Goal: Transaction & Acquisition: Purchase product/service

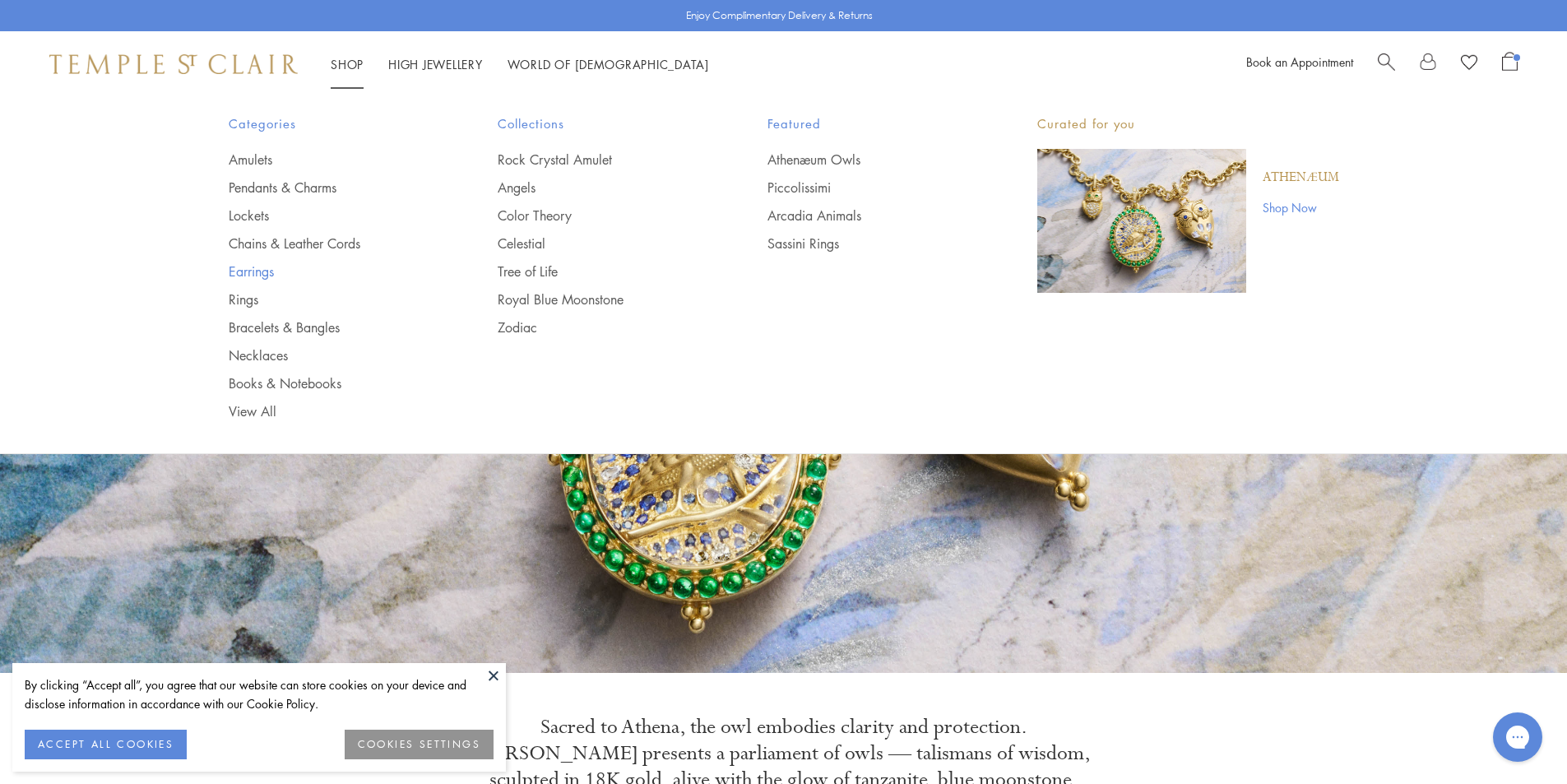
click at [256, 275] on link "Earrings" at bounding box center [330, 271] width 204 height 18
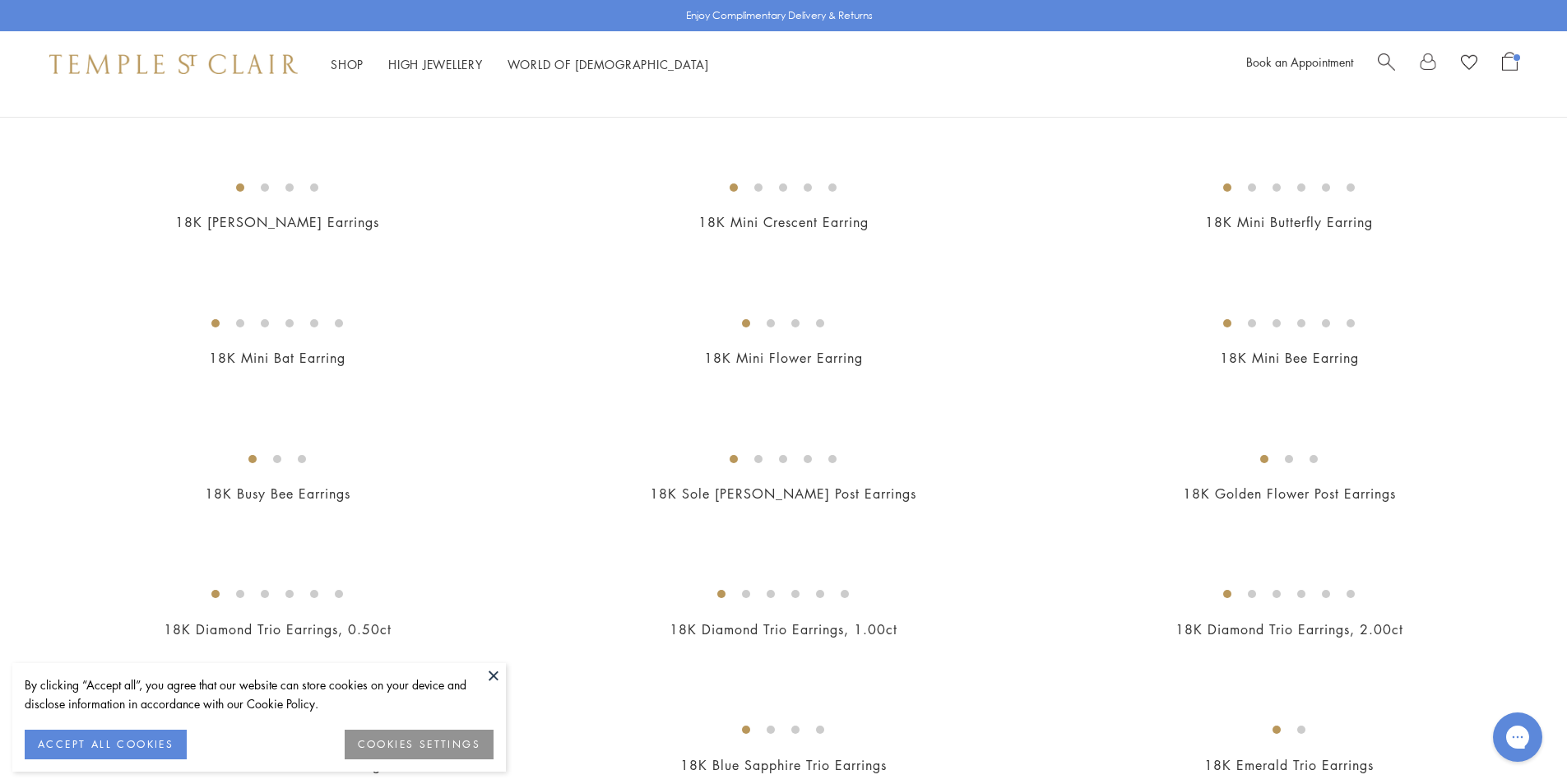
scroll to position [411, 0]
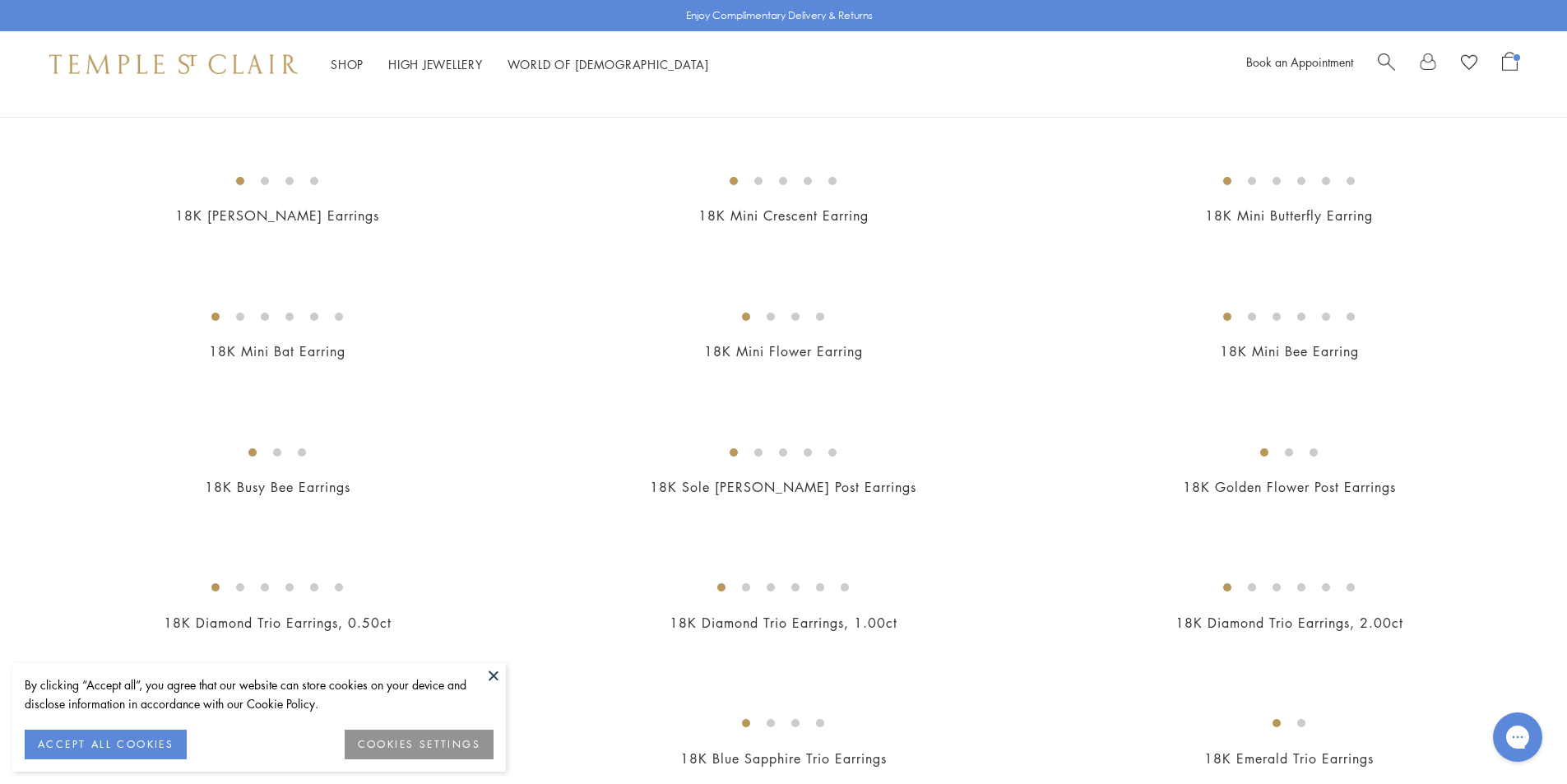
click at [494, 680] on button at bounding box center [493, 675] width 25 height 25
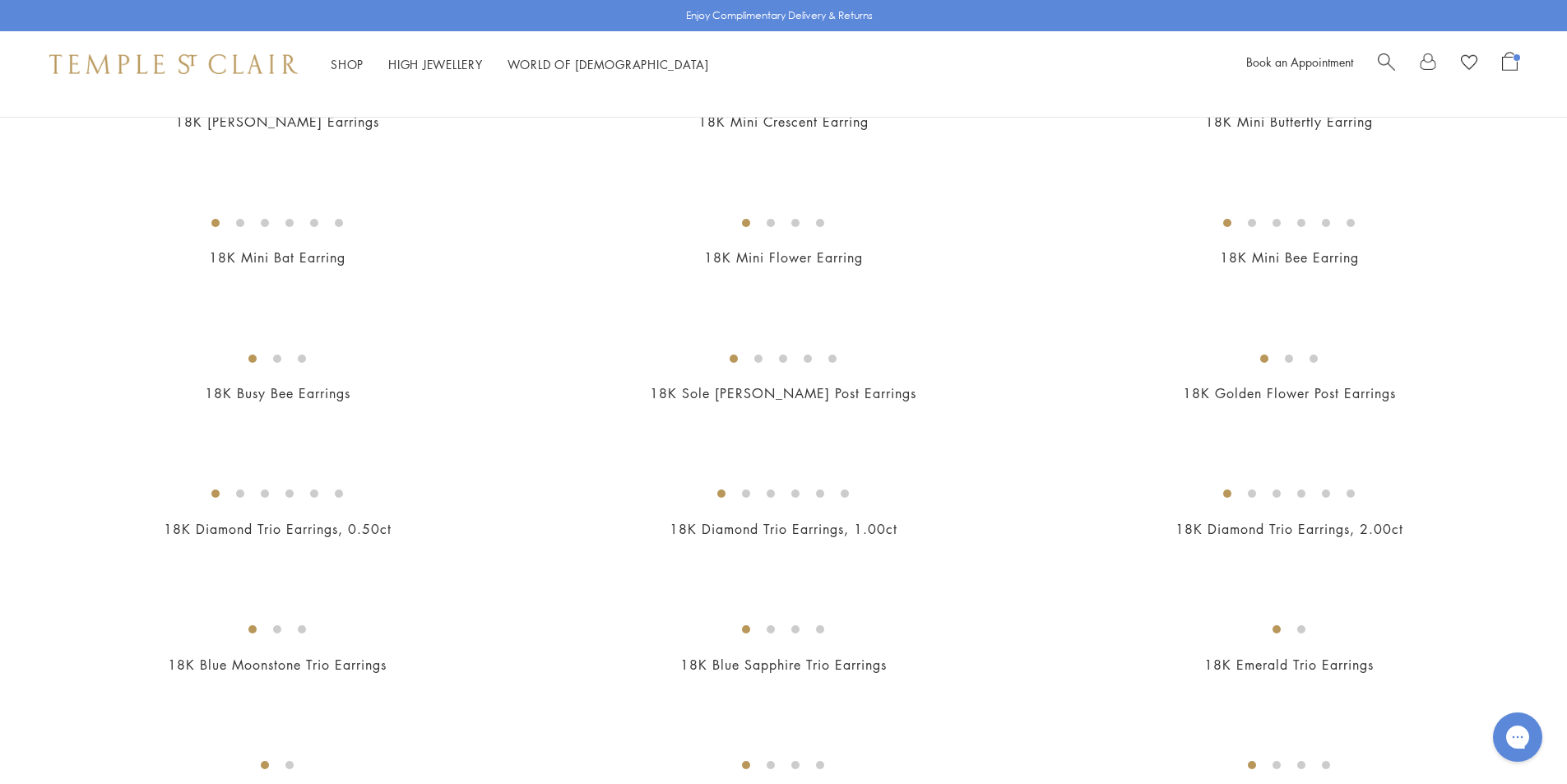
scroll to position [822, 0]
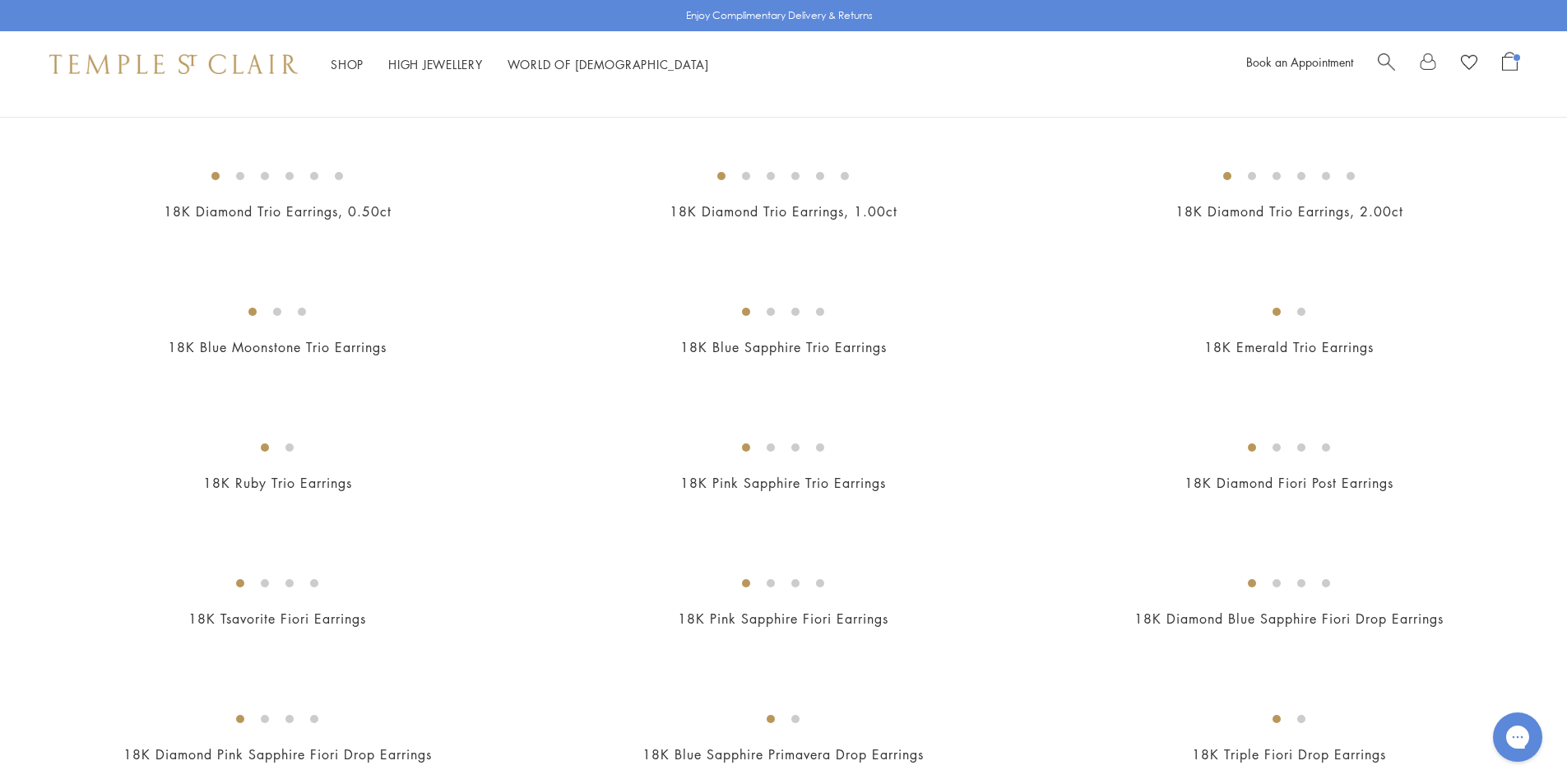
click at [0, 0] on img at bounding box center [0, 0] width 0 height 0
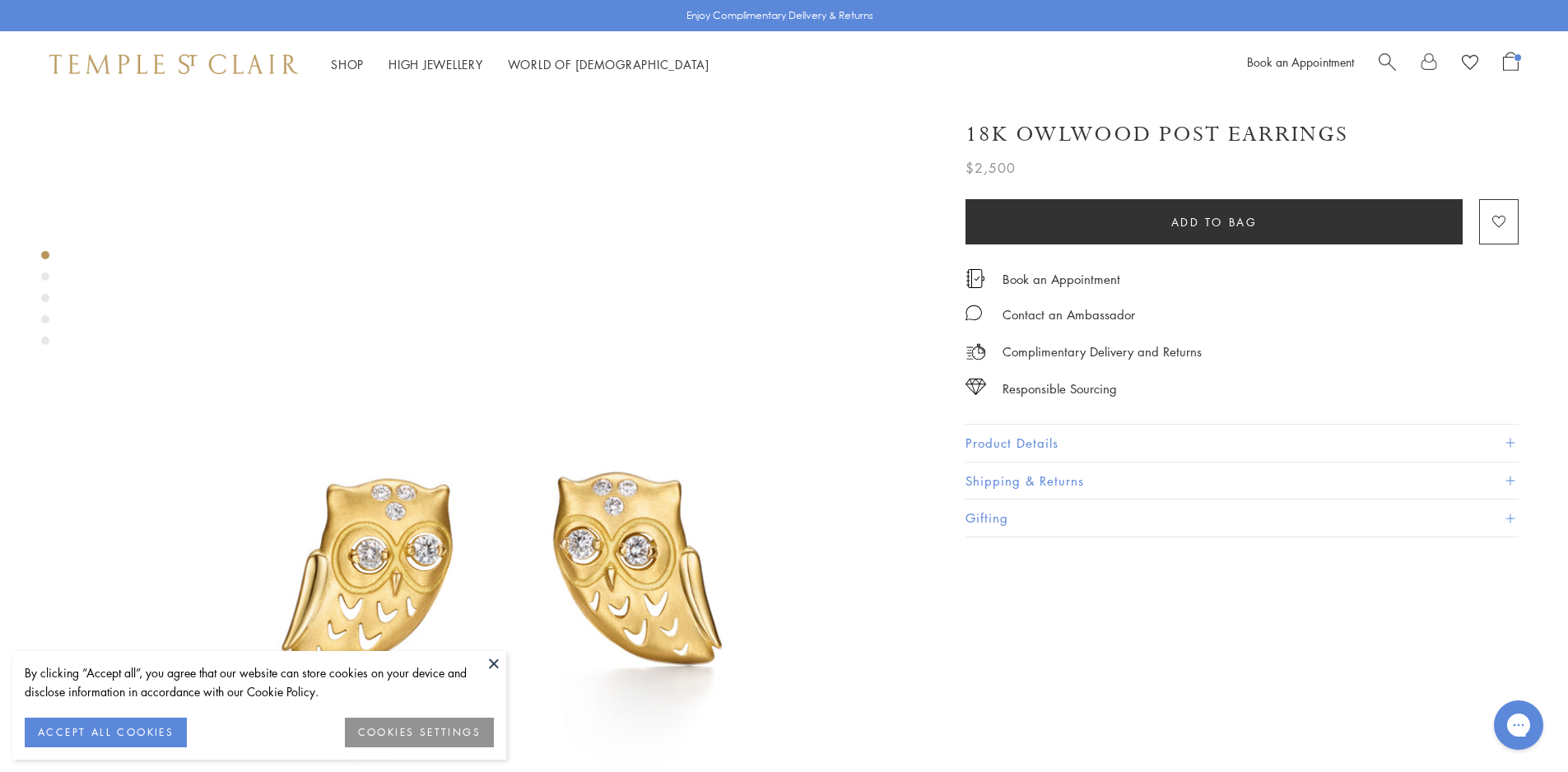
click at [986, 447] on button "Product Details" at bounding box center [1243, 443] width 553 height 37
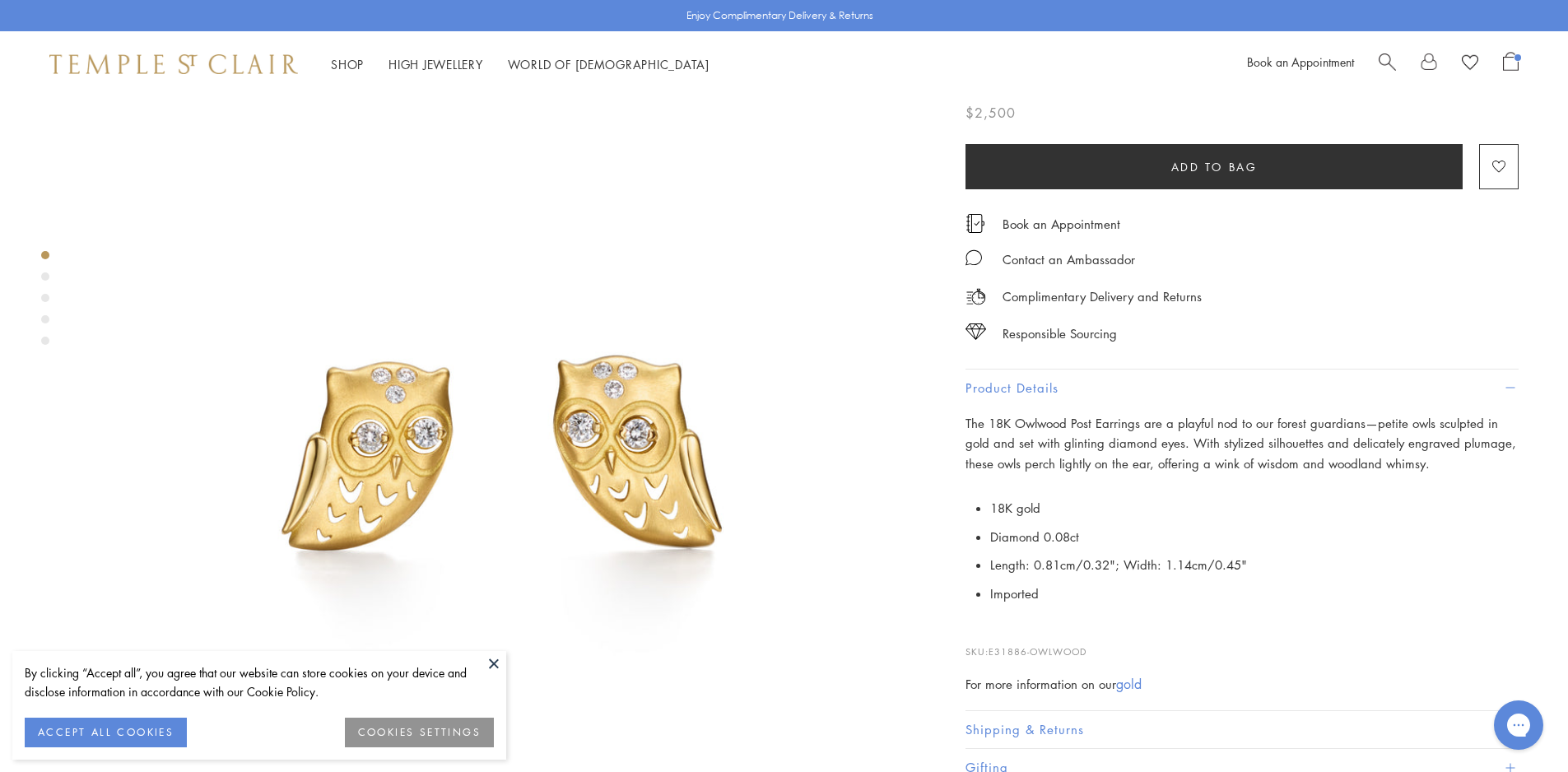
scroll to position [329, 0]
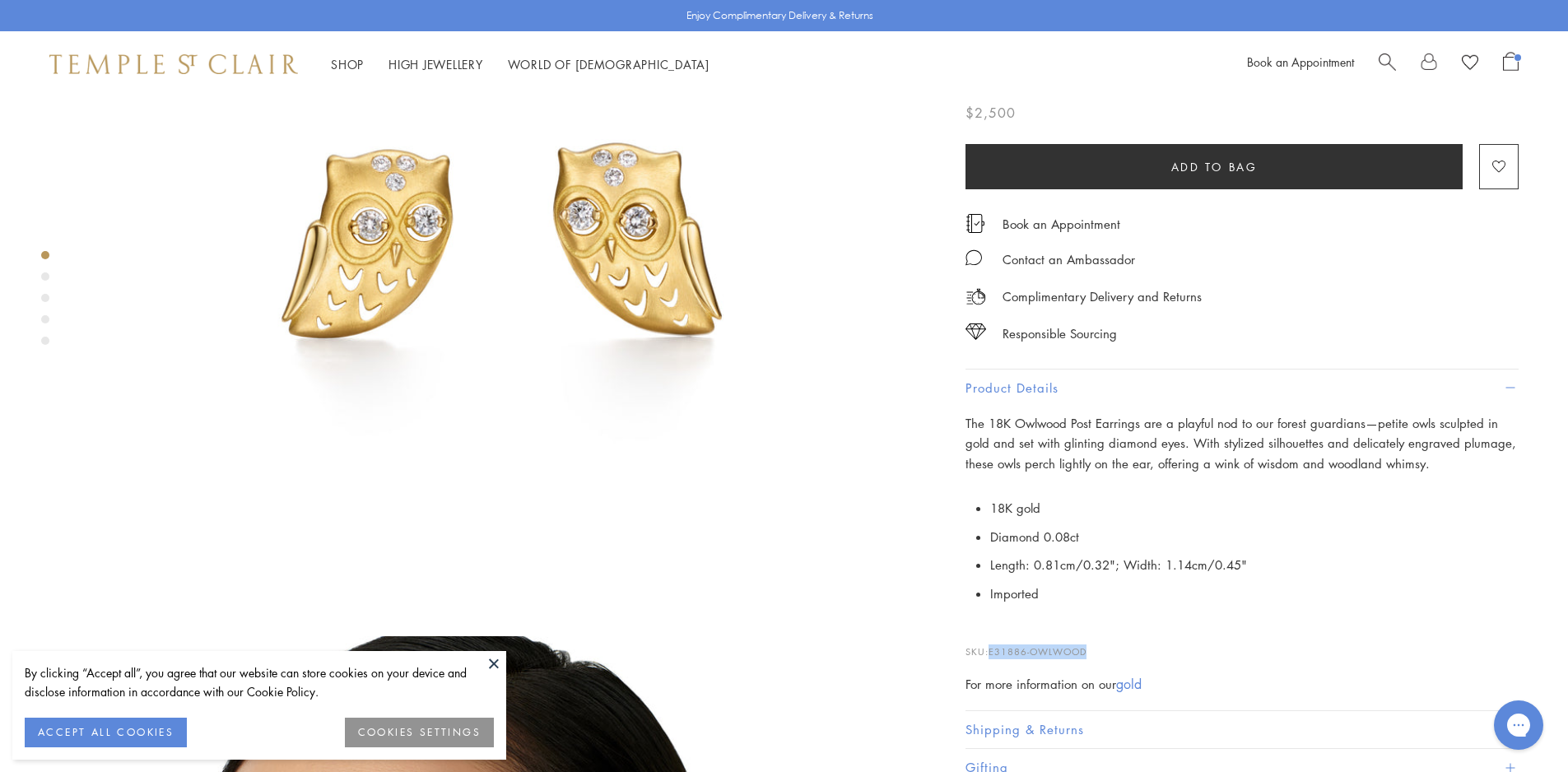
drag, startPoint x: 1091, startPoint y: 647, endPoint x: 991, endPoint y: 650, distance: 100.0
click at [991, 650] on p "SKU: E31886-OWLWOOD" at bounding box center [1243, 643] width 553 height 31
copy span "E31886-OWLWOOD"
drag, startPoint x: 495, startPoint y: 660, endPoint x: 514, endPoint y: 659, distance: 19.0
click at [496, 660] on button at bounding box center [493, 664] width 25 height 25
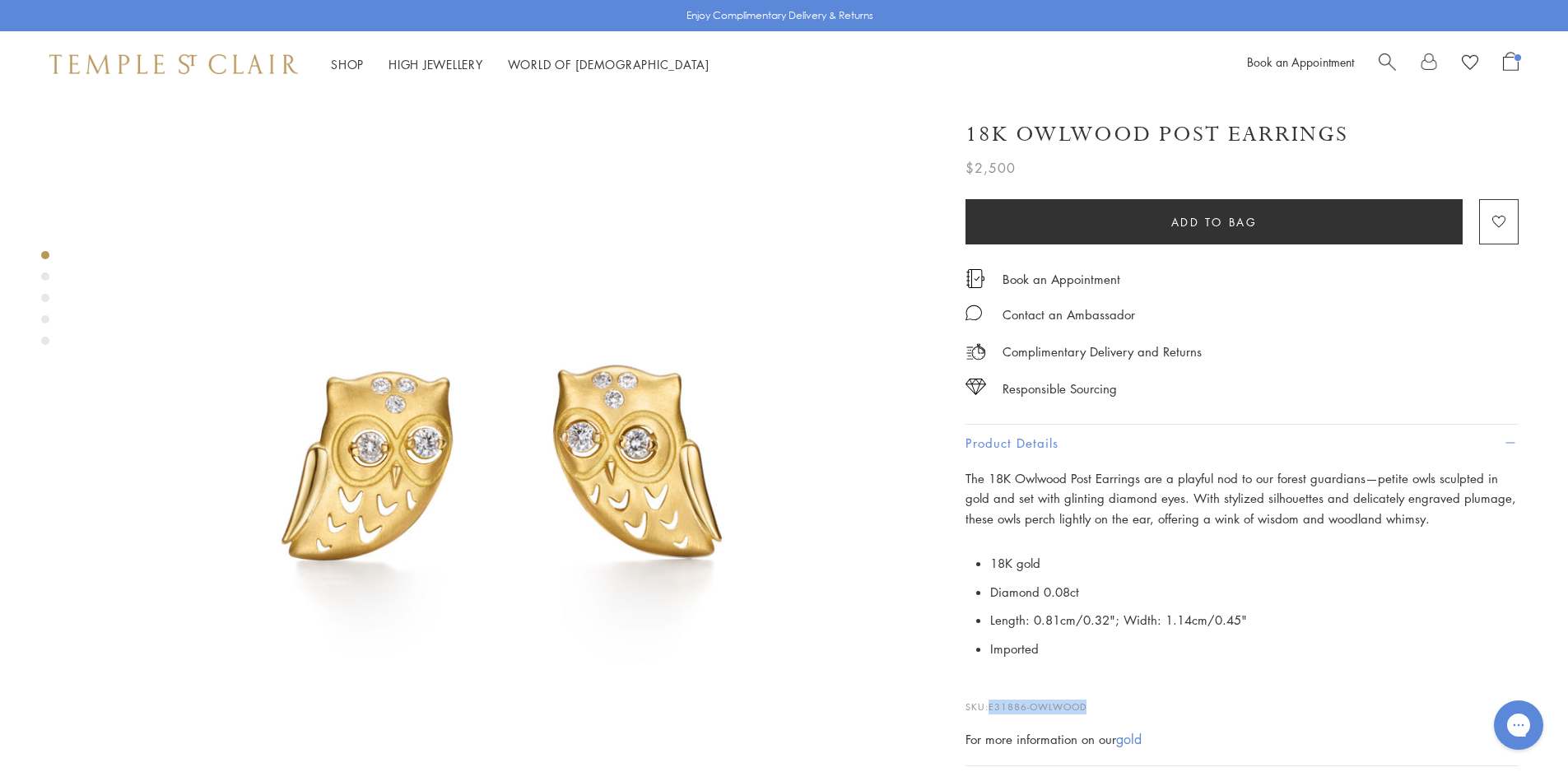
scroll to position [0, 0]
